Goal: Information Seeking & Learning: Check status

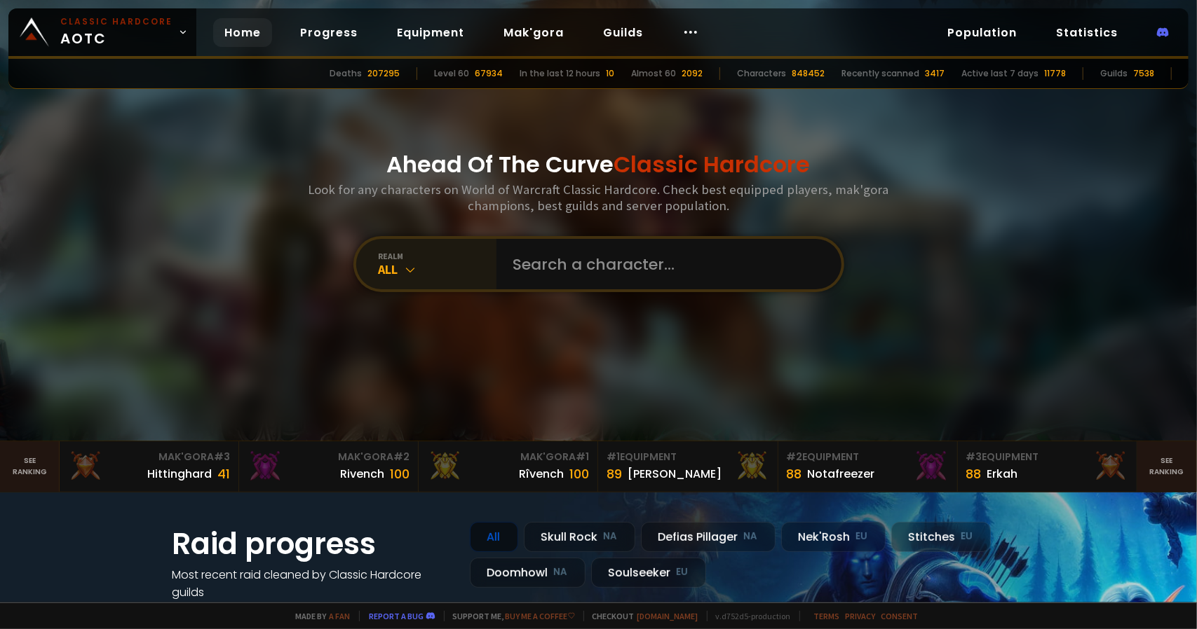
click at [442, 266] on div "All" at bounding box center [438, 269] width 118 height 16
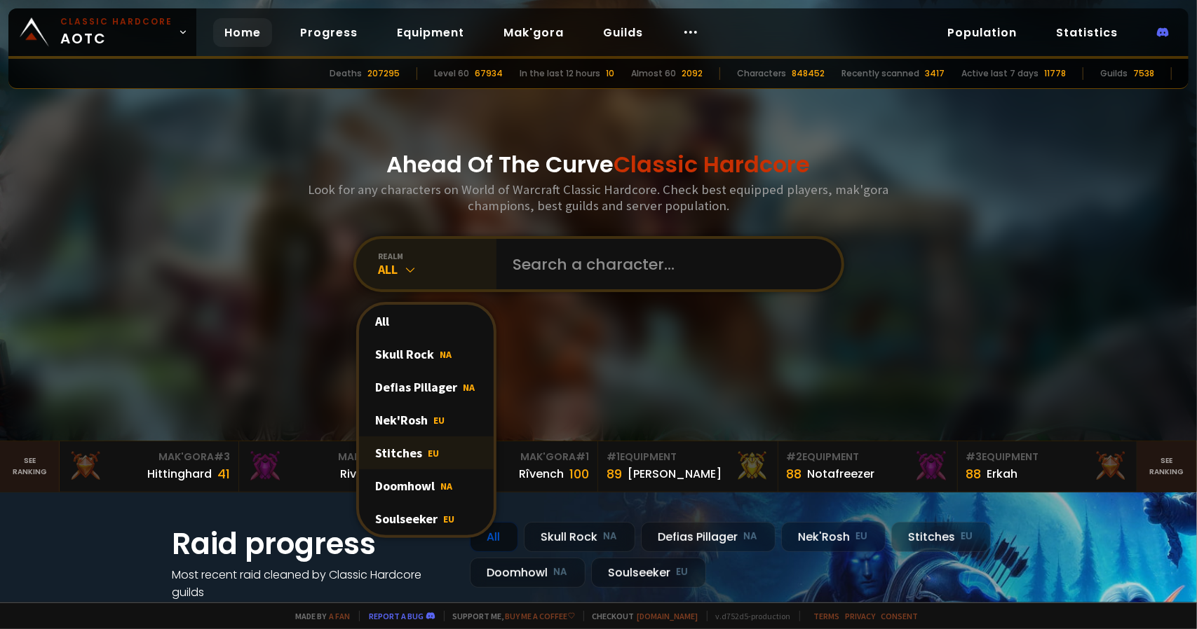
click at [398, 454] on div "Stitches EU" at bounding box center [426, 453] width 135 height 33
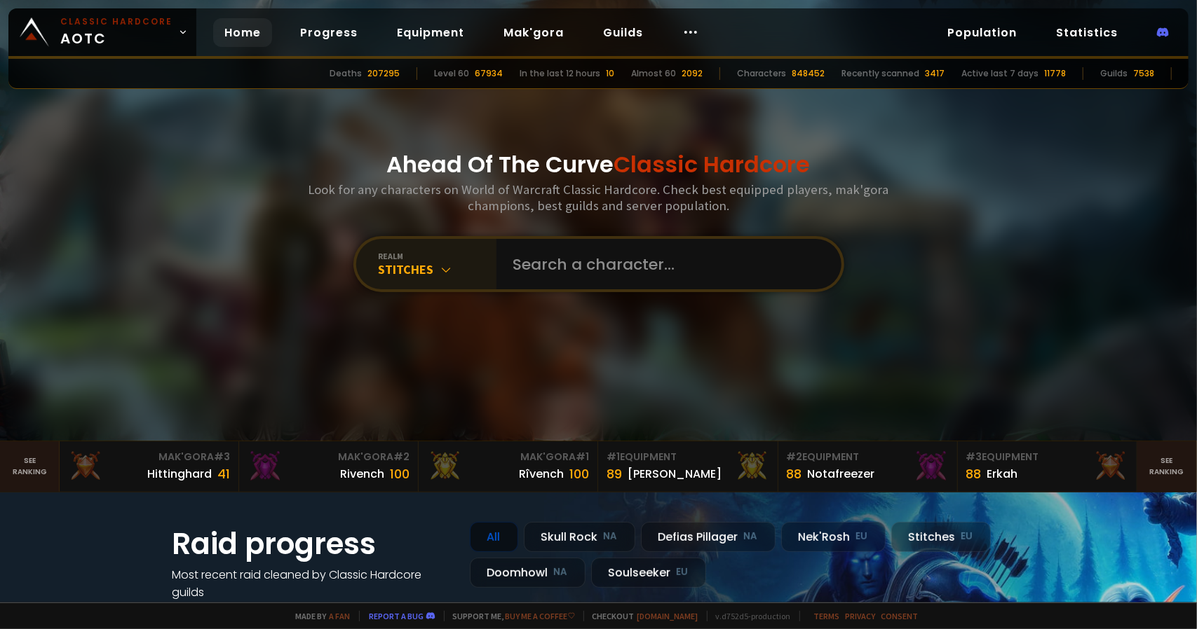
click at [423, 273] on div "Stitches" at bounding box center [438, 269] width 118 height 16
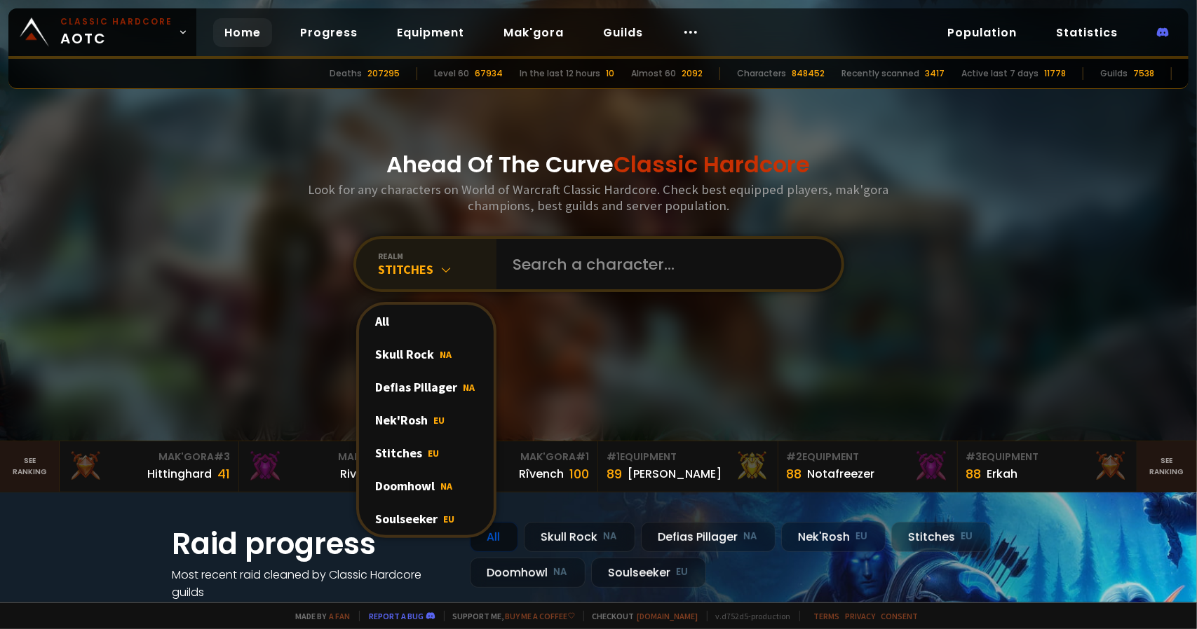
click at [431, 267] on div "Stitches" at bounding box center [438, 269] width 118 height 16
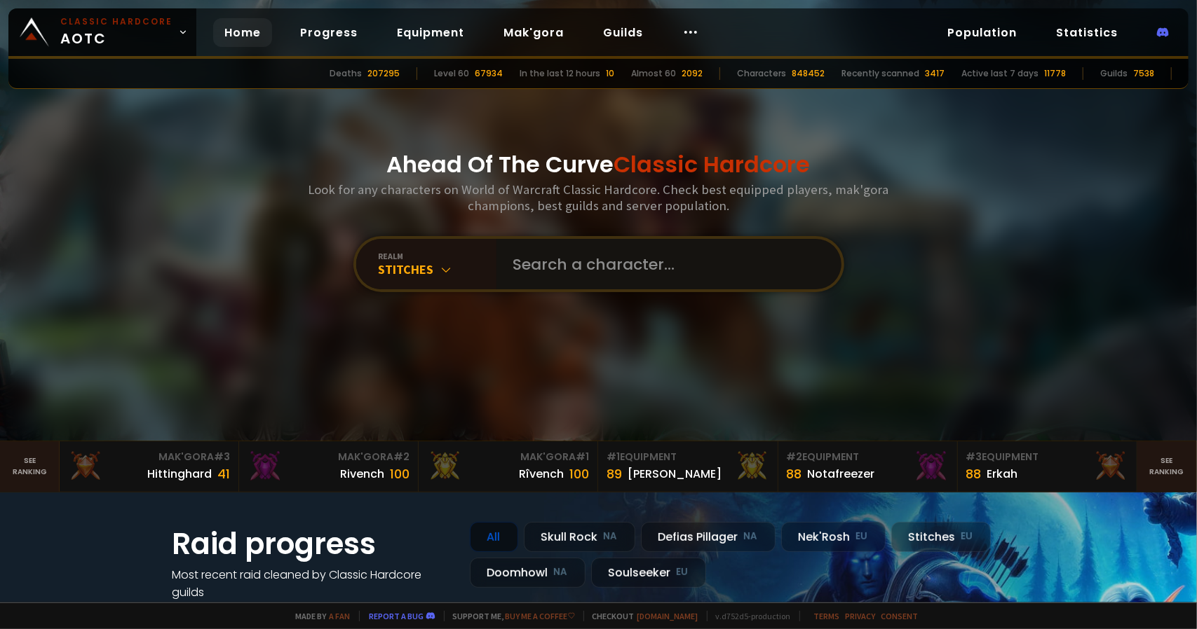
click at [513, 269] on input "text" at bounding box center [665, 264] width 320 height 50
click at [564, 273] on input "text" at bounding box center [665, 264] width 320 height 50
type input "magopis"
click at [524, 280] on input "text" at bounding box center [665, 264] width 320 height 50
click at [379, 253] on div "realm" at bounding box center [438, 256] width 118 height 11
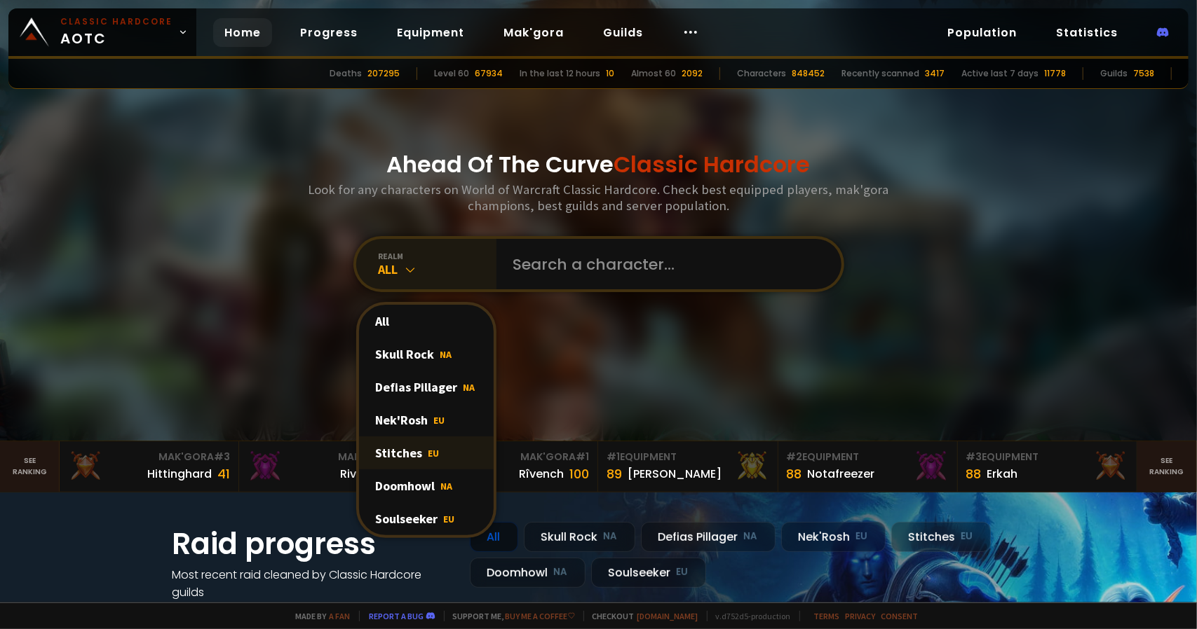
click at [388, 444] on div "Stitches EU" at bounding box center [426, 453] width 135 height 33
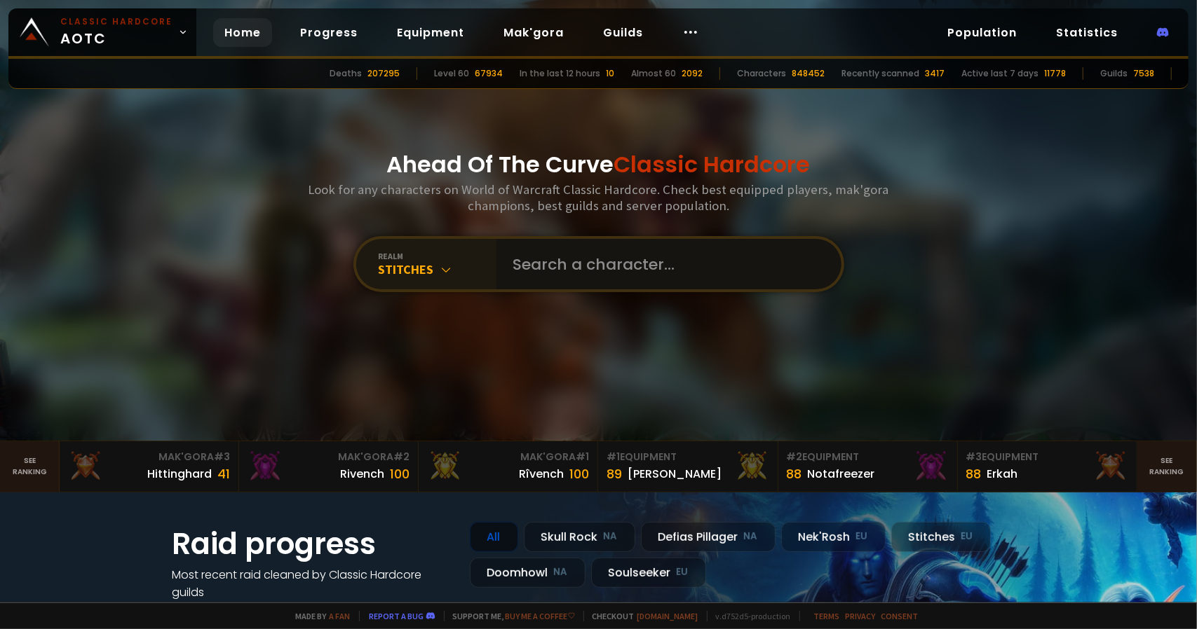
click at [634, 275] on input "text" at bounding box center [665, 264] width 320 height 50
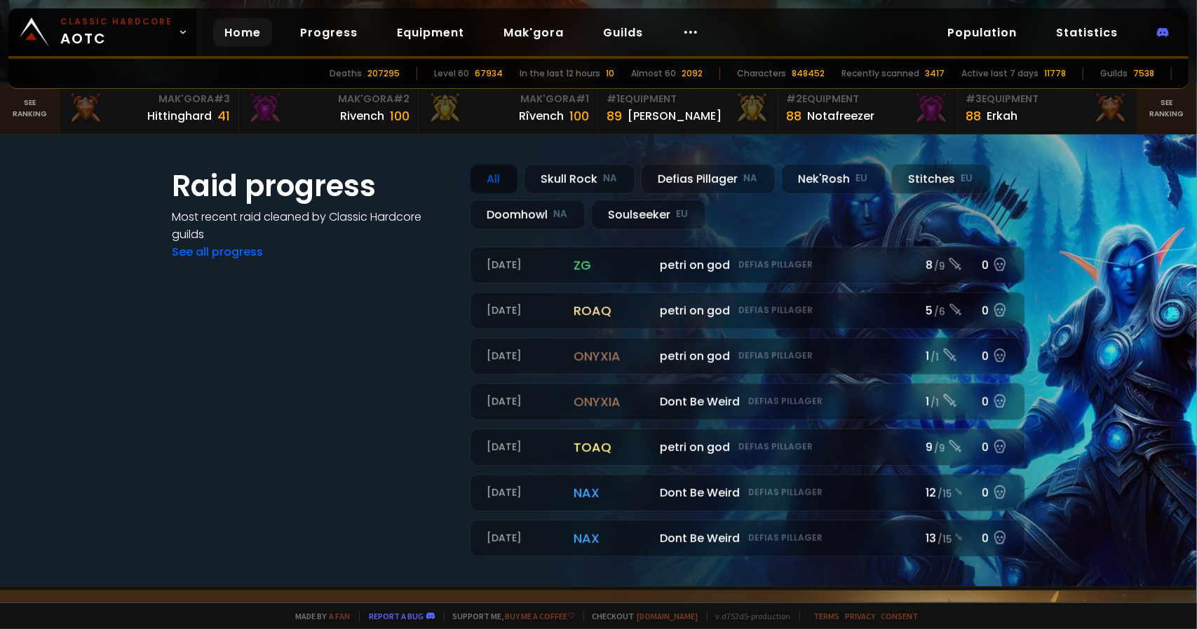
scroll to position [350, 0]
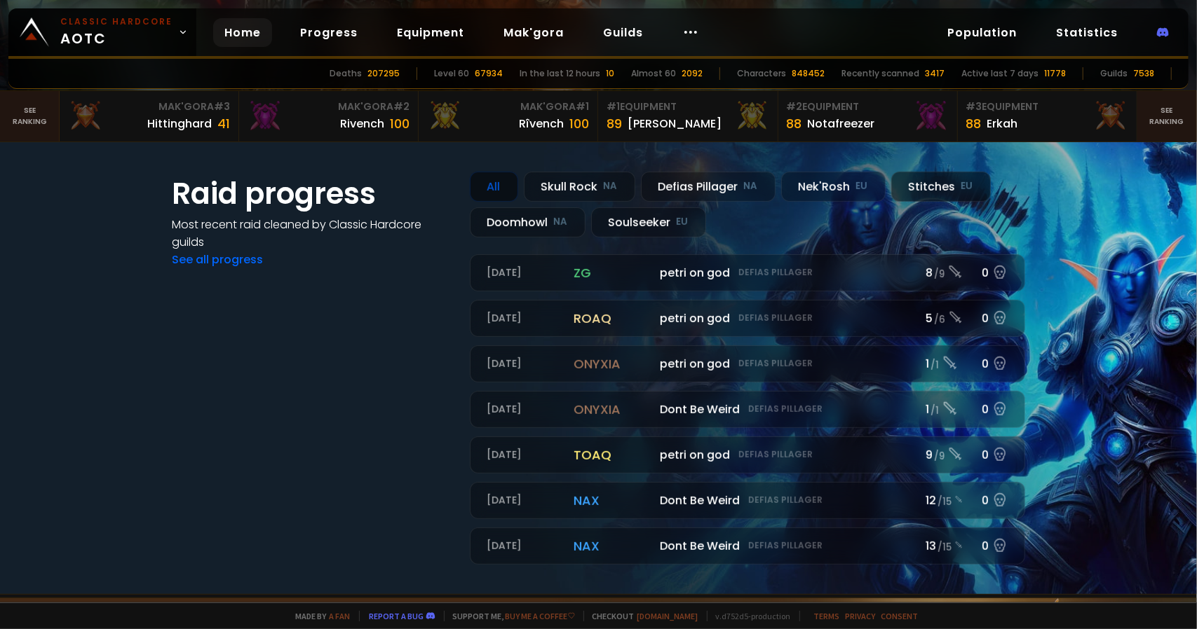
click at [947, 197] on div "Stitches EU" at bounding box center [941, 187] width 100 height 30
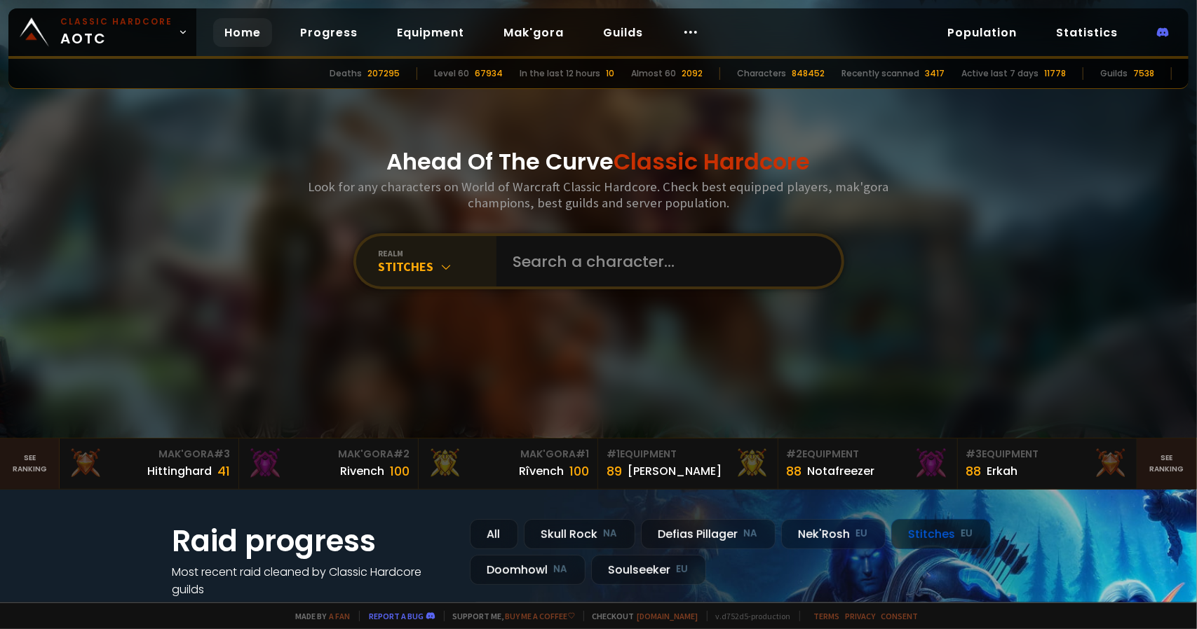
scroll to position [0, 0]
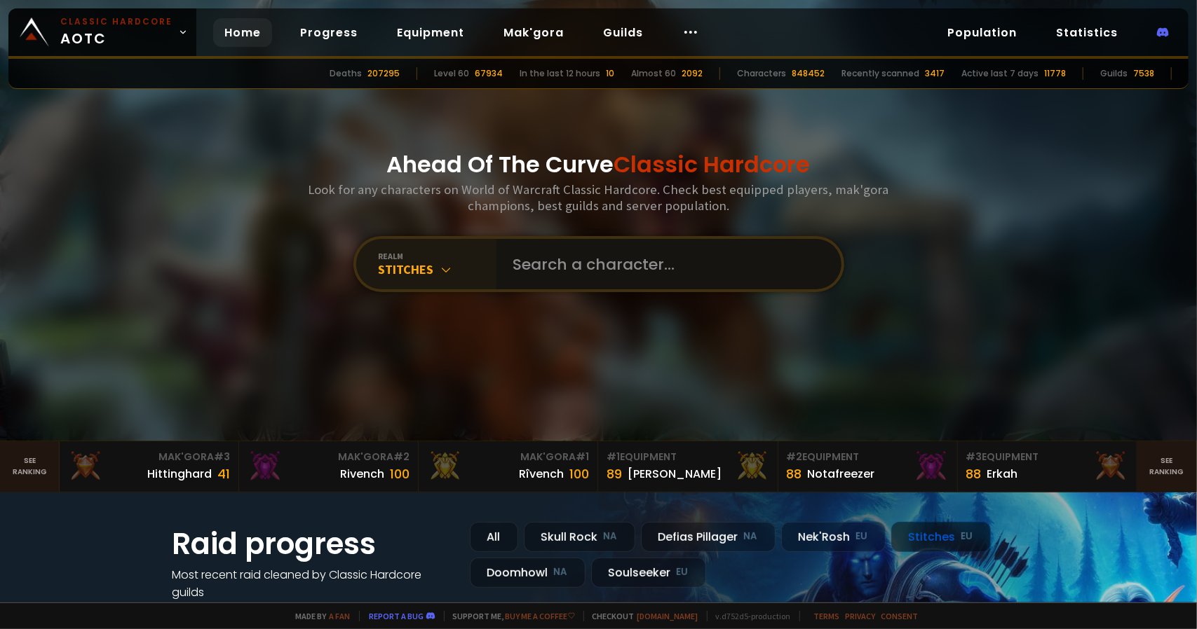
click at [602, 259] on input "text" at bounding box center [665, 264] width 320 height 50
type input "Pinnky"
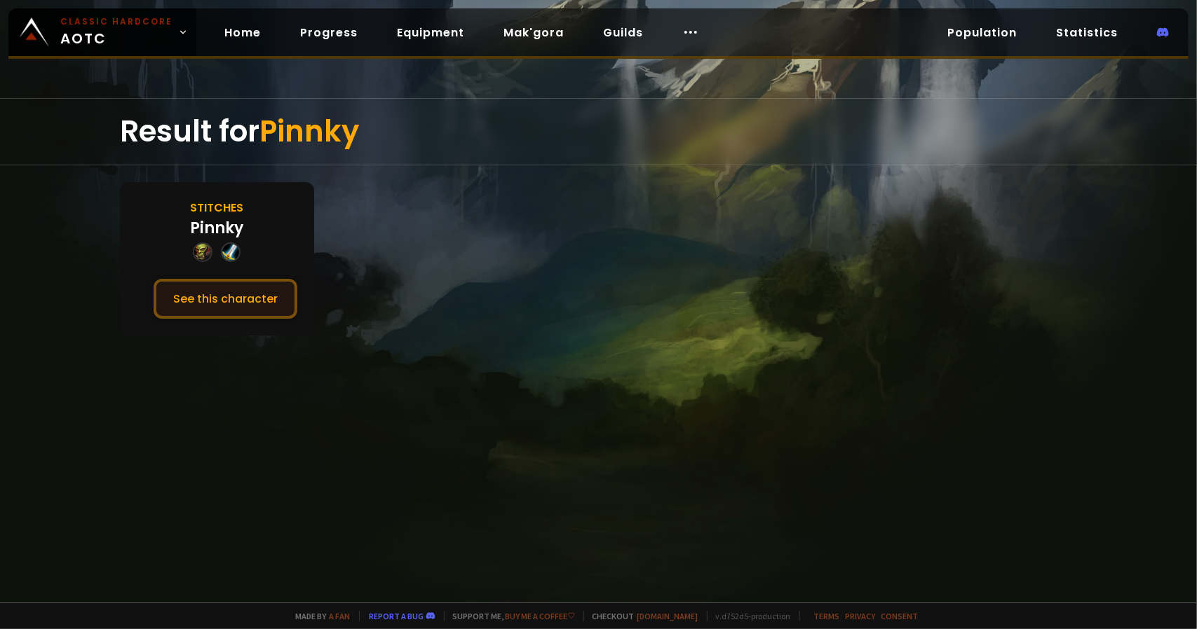
click at [189, 295] on button "See this character" at bounding box center [226, 299] width 144 height 40
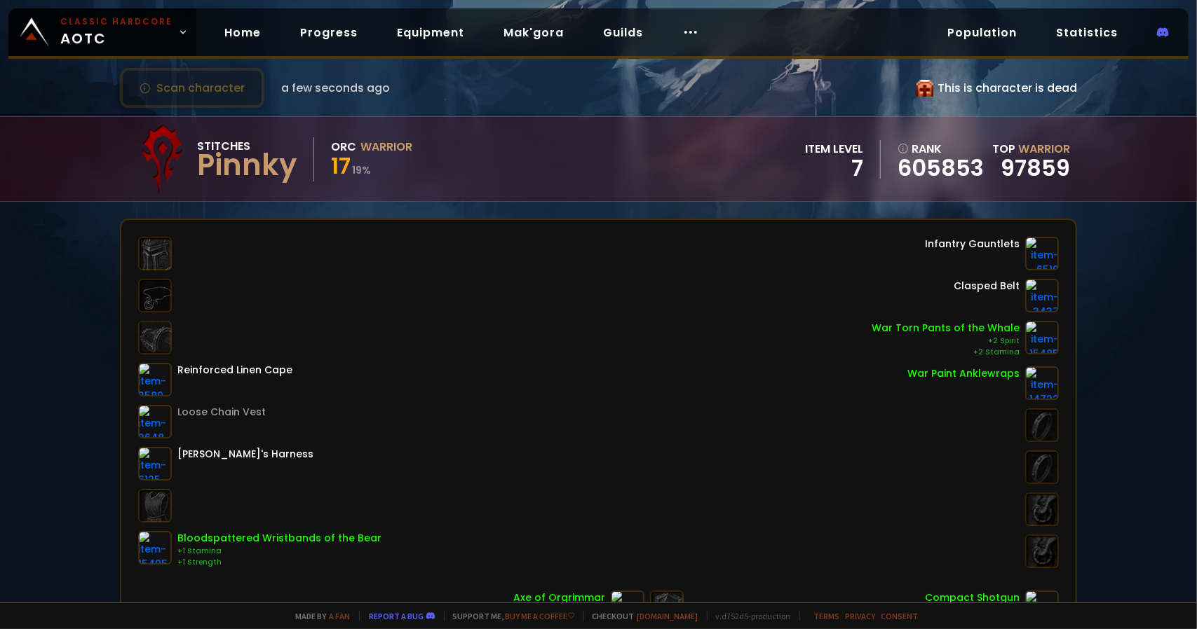
scroll to position [280, 0]
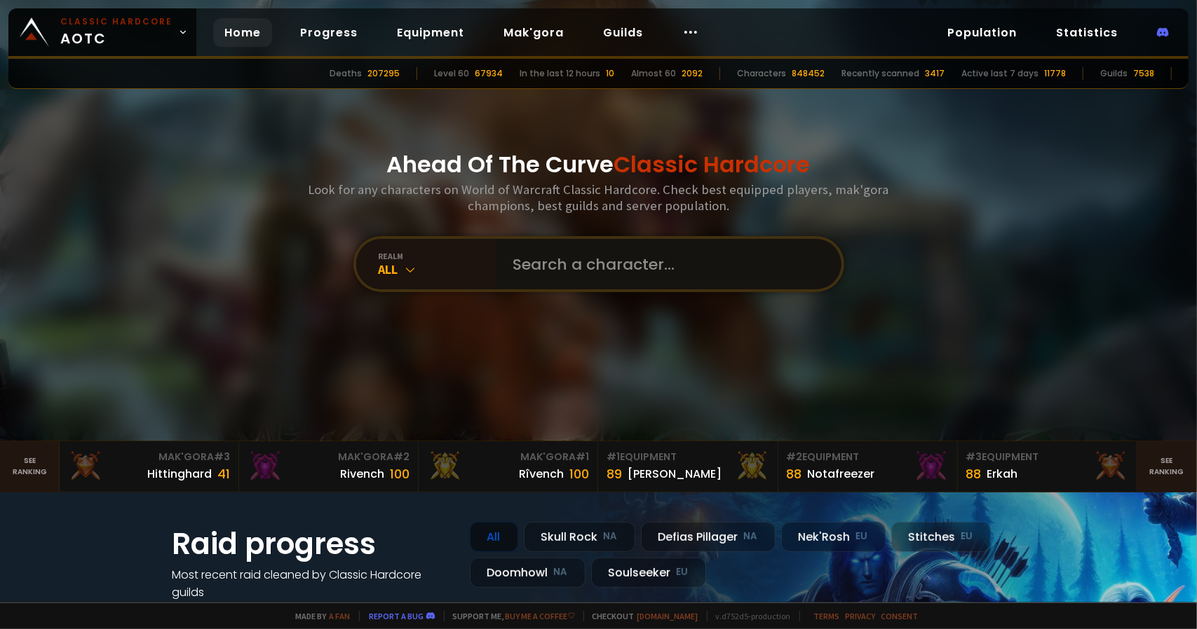
click at [600, 266] on input "text" at bounding box center [665, 264] width 320 height 50
type input "Pinky"
click at [632, 266] on input "text" at bounding box center [665, 264] width 320 height 50
